Goal: Task Accomplishment & Management: Manage account settings

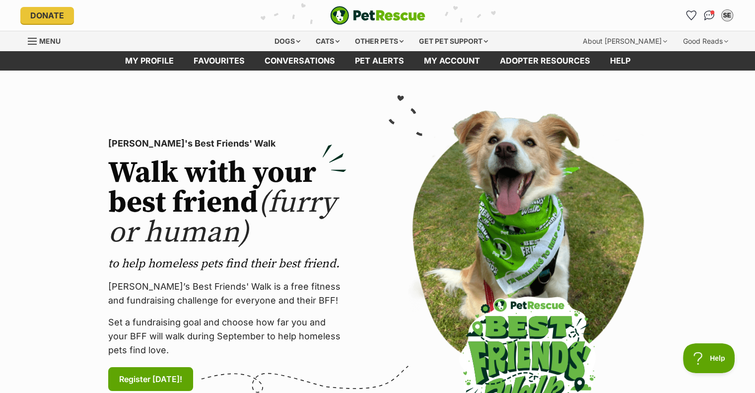
click at [706, 19] on img "Conversations" at bounding box center [709, 15] width 10 height 10
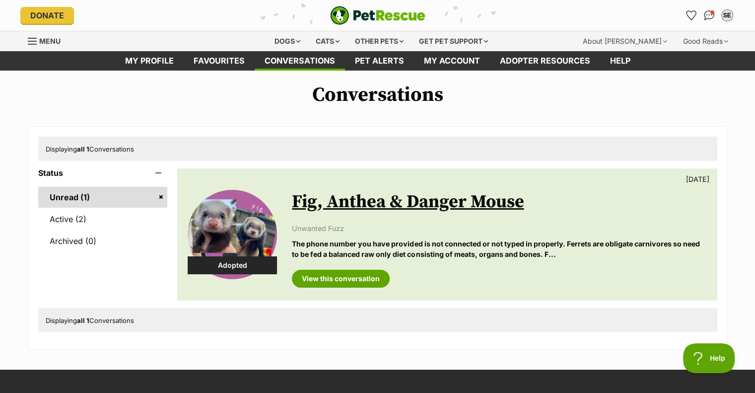
click at [386, 242] on p "The phone number you have provided is not connected or not typed in properly. F…" at bounding box center [499, 248] width 415 height 21
click at [173, 194] on div "Status Unread (1) Active (2) Archived (0) Adopted Fig, Anthea & Danger Mouse 6 …" at bounding box center [377, 237] width 679 height 139
click at [161, 196] on link "Unread (1)" at bounding box center [103, 197] width 130 height 21
click at [89, 213] on link "Active (2)" at bounding box center [103, 218] width 130 height 21
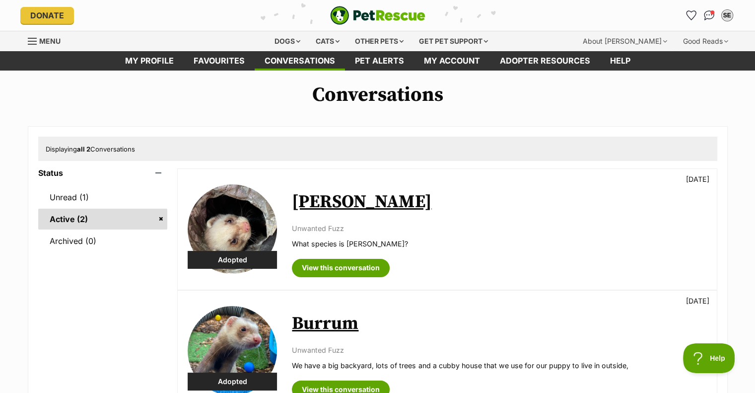
click at [87, 199] on link "Unread (1)" at bounding box center [103, 197] width 130 height 21
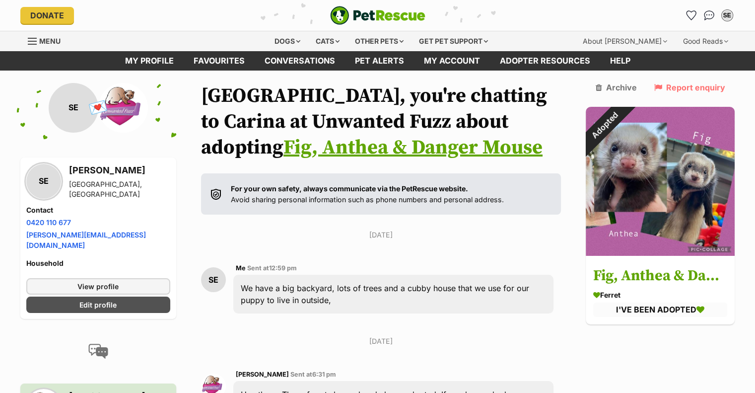
click at [599, 126] on div "Adopted" at bounding box center [604, 125] width 65 height 65
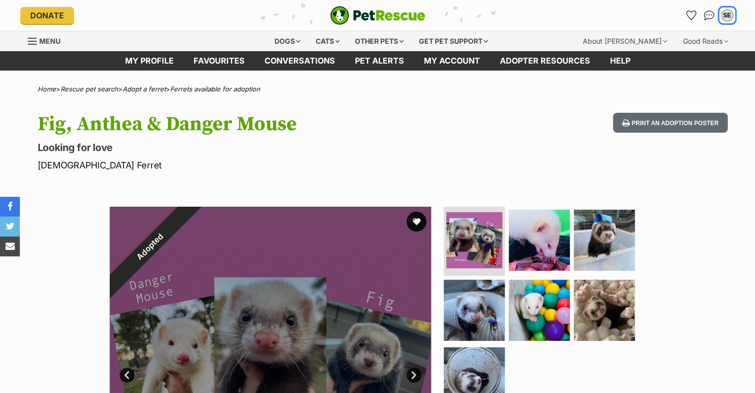
click at [725, 14] on div "SE" at bounding box center [727, 15] width 10 height 10
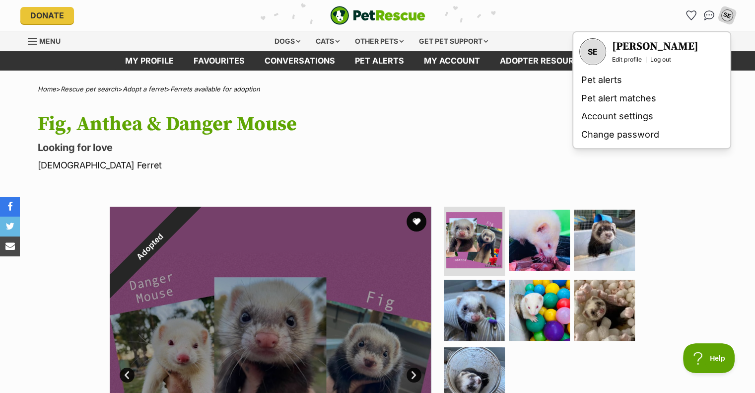
click at [632, 56] on link "Edit profile" at bounding box center [627, 60] width 30 height 8
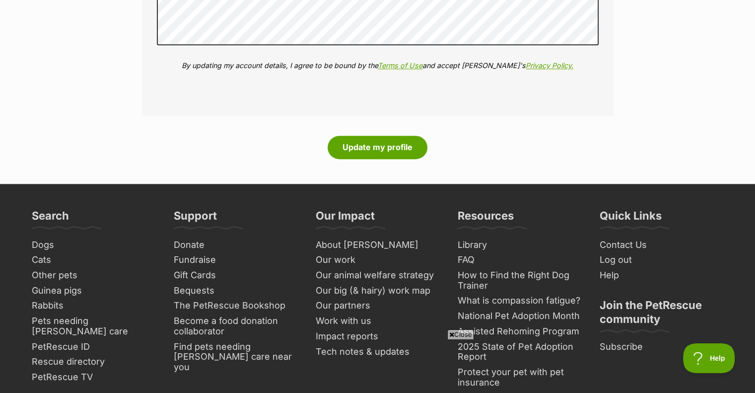
scroll to position [1363, 0]
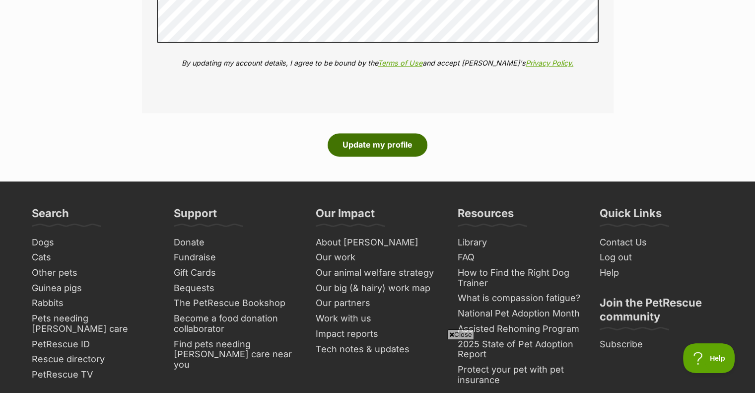
click at [411, 138] on button "Update my profile" at bounding box center [378, 144] width 100 height 23
